Goal: Feedback & Contribution: Contribute content

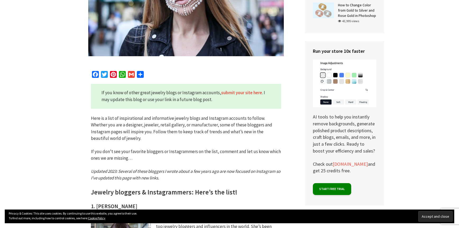
scroll to position [211, 0]
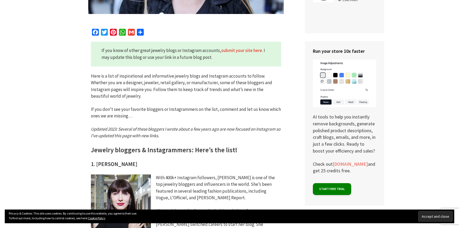
click at [236, 51] on link "submit your site here" at bounding box center [241, 51] width 41 height 6
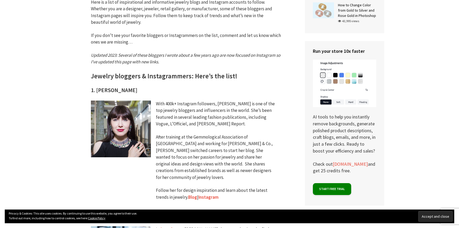
scroll to position [327, 0]
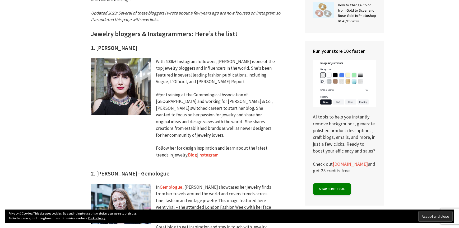
click at [208, 152] on link "Instagram" at bounding box center [208, 155] width 20 height 6
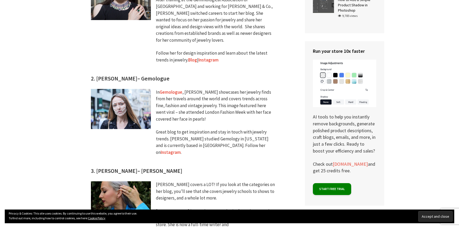
scroll to position [454, 0]
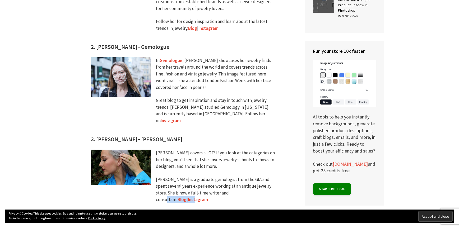
drag, startPoint x: 217, startPoint y: 186, endPoint x: 237, endPoint y: 183, distance: 20.1
click at [237, 183] on div "[PERSON_NAME] covers a LOT! If you look at the categories on her blog, you’ll s…" at bounding box center [216, 180] width 120 height 60
drag, startPoint x: 237, startPoint y: 183, endPoint x: 242, endPoint y: 181, distance: 5.6
click at [208, 197] on link "Instagram" at bounding box center [198, 200] width 20 height 6
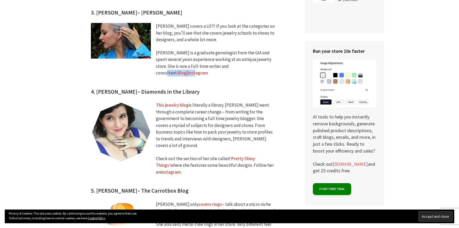
scroll to position [623, 0]
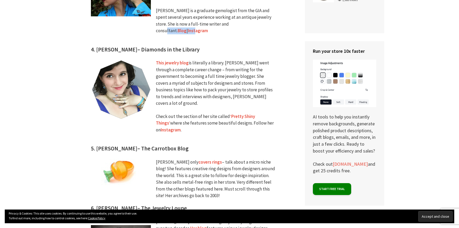
click at [241, 114] on link "‘Pretty Shiny Things’" at bounding box center [205, 120] width 99 height 13
click at [166, 127] on link "Instagram" at bounding box center [171, 130] width 20 height 6
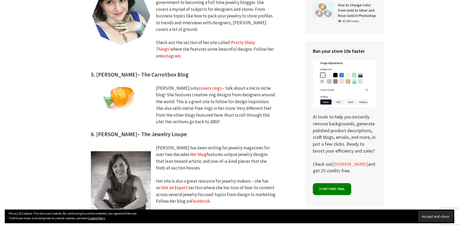
scroll to position [739, 0]
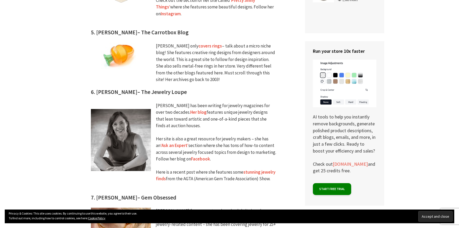
click at [190, 109] on link "Her blog" at bounding box center [198, 112] width 16 height 6
click at [201, 156] on link "Facebook" at bounding box center [200, 159] width 19 height 6
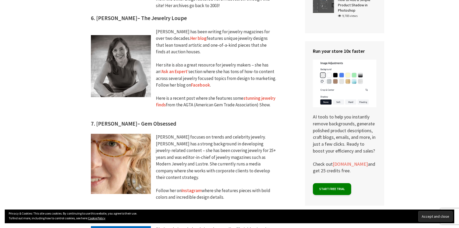
scroll to position [866, 0]
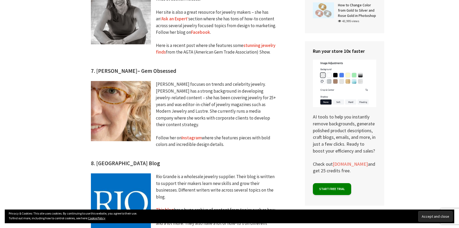
click at [191, 135] on link "Instagram" at bounding box center [191, 138] width 20 height 6
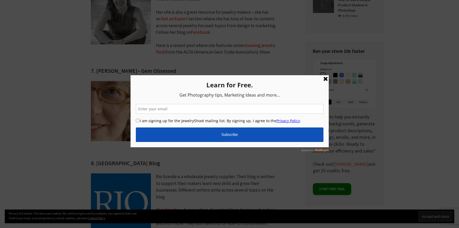
drag, startPoint x: 293, startPoint y: 100, endPoint x: 291, endPoint y: 104, distance: 4.0
click at [291, 104] on input "email" at bounding box center [228, 109] width 187 height 10
click at [148, 86] on p "Learn for Free." at bounding box center [228, 84] width 187 height 9
click at [173, 108] on input "email" at bounding box center [228, 109] width 187 height 10
type input "[EMAIL_ADDRESS][DOMAIN_NAME]"
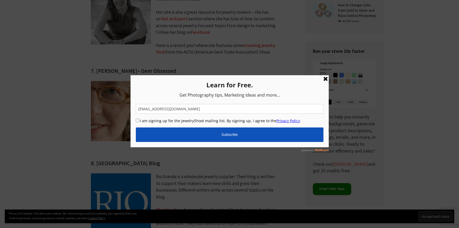
click at [137, 120] on input "I am signing up for the JewelryShoot mailing list. By signing up, I agree to th…" at bounding box center [136, 120] width 3 height 3
checkbox input "true"
click at [229, 137] on input "Subscribe" at bounding box center [228, 134] width 187 height 15
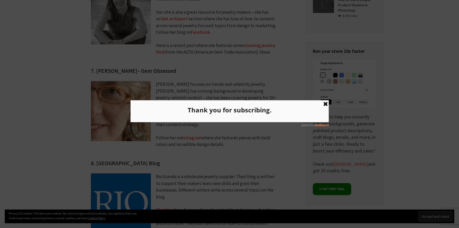
click at [326, 102] on link at bounding box center [325, 104] width 6 height 6
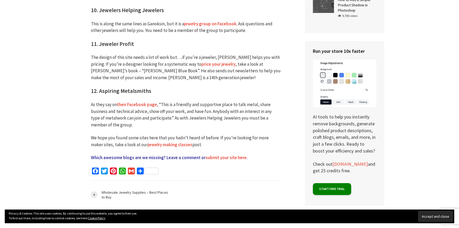
scroll to position [1246, 0]
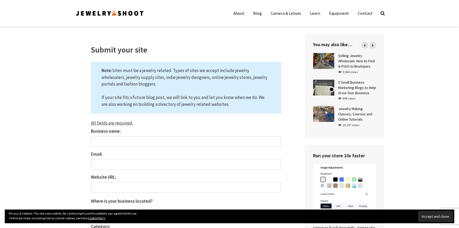
click at [123, 142] on input "Business name:" at bounding box center [186, 141] width 190 height 11
type input "RMACTreasures"
type input "[EMAIL_ADDRESS][DOMAIN_NAME]"
select select "[GEOGRAPHIC_DATA]"
click at [105, 187] on input "Website URL: The field is required." at bounding box center [186, 187] width 190 height 11
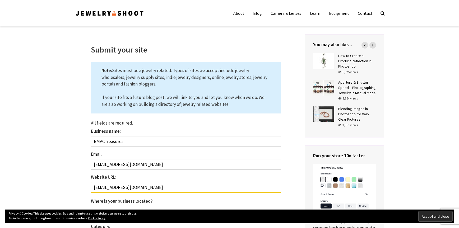
type input "http://rmactreasures@etsy.com"
click at [293, 193] on div "Submit your site Note: Sites must be a jewelry related. Types of sites we accep…" at bounding box center [186, 207] width 222 height 346
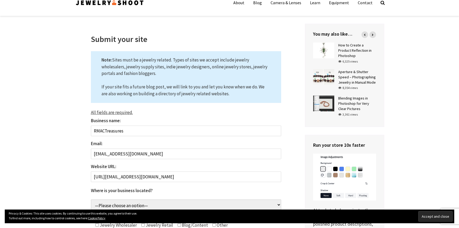
scroll to position [74, 0]
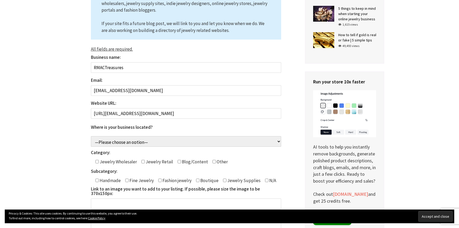
click at [142, 162] on input"] "Contact form" at bounding box center [142, 161] width 3 height 3
checkbox input"] "true"
click at [162, 181] on span "Fashion jewelry" at bounding box center [177, 181] width 30 height 6
click at [159, 180] on input"] "Contact form" at bounding box center [159, 180] width 3 height 3
checkbox input"] "true"
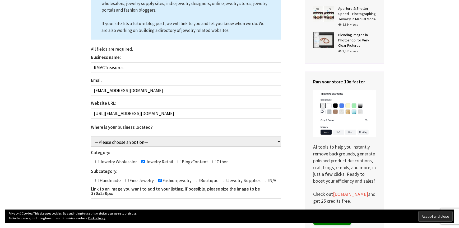
click at [127, 181] on input"] "Contact form" at bounding box center [126, 180] width 3 height 3
checkbox input"] "true"
click at [97, 182] on input"] "Contact form" at bounding box center [96, 180] width 3 height 3
checkbox input"] "true"
click at [105, 199] on input "Link to an image you want to add to your listing. If possible, please size the …" at bounding box center [186, 204] width 190 height 11
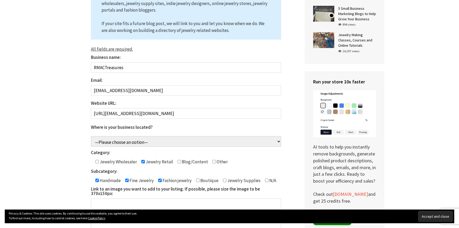
click at [294, 196] on div "Submit your site Note: Sites must be a jewelry related. Types of sites we accep…" at bounding box center [186, 133] width 222 height 346
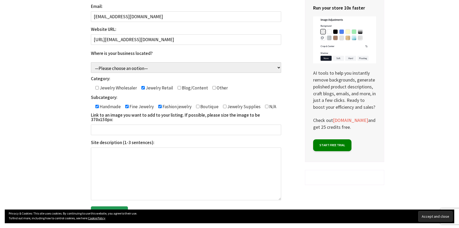
scroll to position [180, 0]
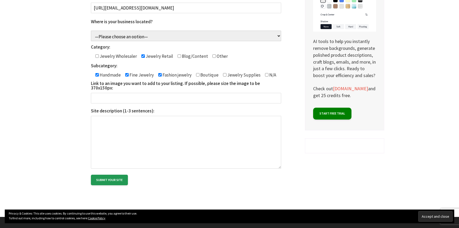
click at [110, 93] on input "Link to an image you want to add to your listing. If possible, please size the …" at bounding box center [186, 98] width 190 height 11
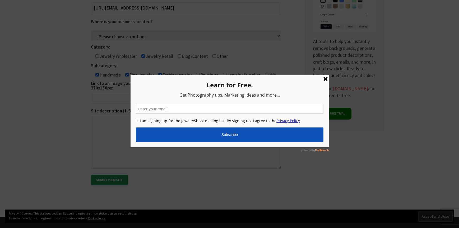
click at [326, 79] on link at bounding box center [325, 79] width 6 height 6
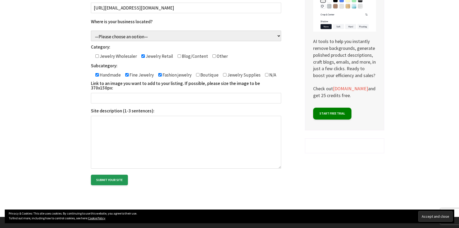
click at [96, 94] on input "Link to an image you want to add to your listing. If possible, please size the …" at bounding box center [186, 98] width 190 height 11
click at [103, 96] on input "Link to an image you want to add to your listing. If possible, please size the …" at bounding box center [186, 98] width 190 height 11
paste input "https://www.etsy.com/listing/4357714432/bracelet-earrings-blue-crystal-beaded?r…"
paste input "https://www.etsy.com/listing/4357714432/bracelet-earri"
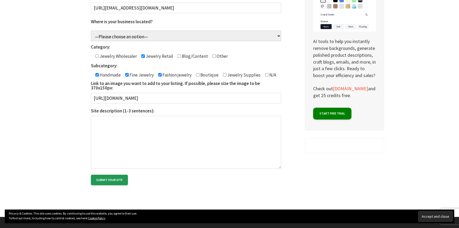
scroll to position [0, 0]
type input "h"
paste input "https://www.etsy.com/listing/4357714432/bracelet-earrings-blue-crystal-beaded?r…"
type input "https://www.etsy.com/listing/4357714432/bracelet-earrings-blue-crystal-beaded?r…"
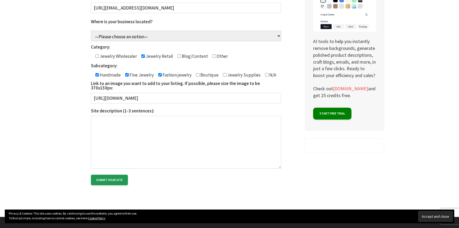
scroll to position [0, 0]
click at [115, 121] on textarea "Site description (1-3 sentences):" at bounding box center [186, 142] width 190 height 53
click at [274, 120] on textarea "Handwired, Silver plated non-tarnish wire. Genuine gemstones, I use the most co…" at bounding box center [186, 142] width 190 height 53
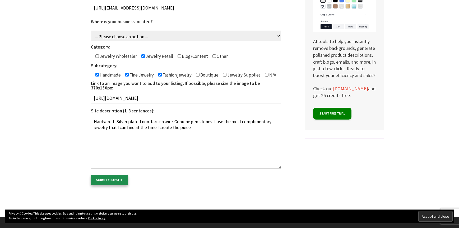
type textarea "Hardwired, Silver plated non-tarnish wire. Genuine gemstones, I use the most co…"
click at [108, 176] on input "Submit your site" at bounding box center [109, 180] width 37 height 11
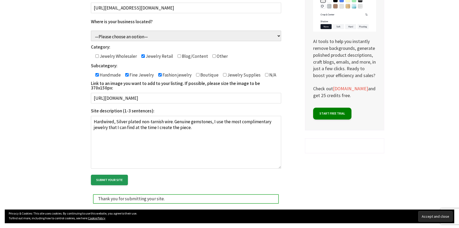
click at [357, 89] on link "[DOMAIN_NAME]" at bounding box center [350, 89] width 35 height 6
